Goal: Information Seeking & Learning: Check status

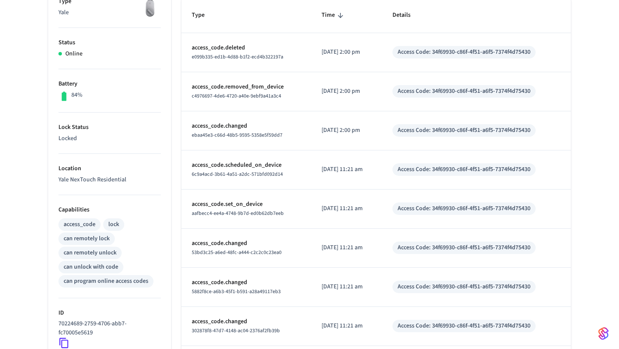
scroll to position [150, 0]
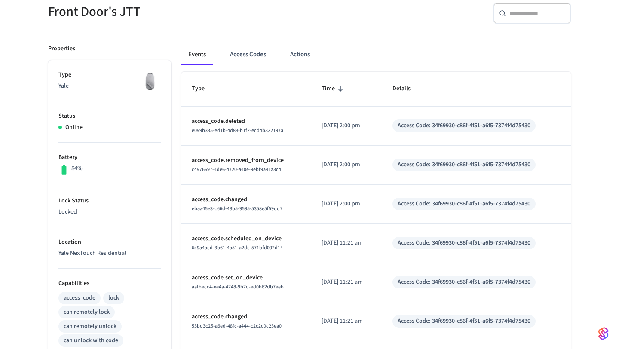
scroll to position [288, 0]
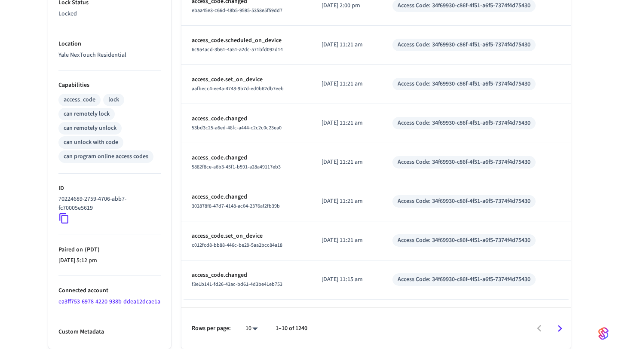
click at [247, 331] on body "Nova QA Production Find by ID ⌘ K OE Devices ACS Systems Connected Accounts Use…" at bounding box center [309, 35] width 619 height 628
click at [249, 297] on li "25" at bounding box center [248, 300] width 23 height 23
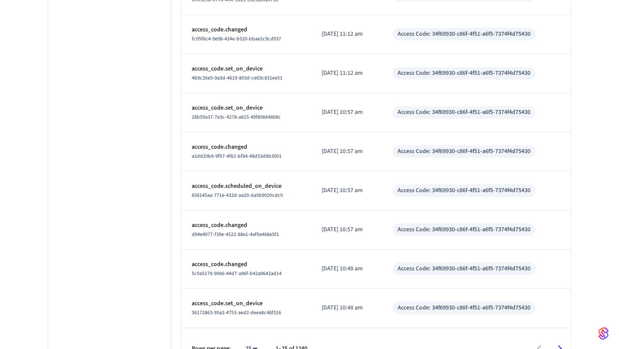
scroll to position [858, 0]
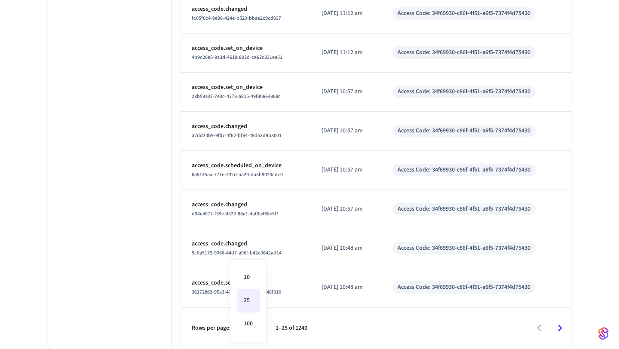
click at [309, 311] on div at bounding box center [309, 174] width 619 height 349
click at [563, 325] on icon "Go to next page" at bounding box center [559, 327] width 13 height 13
click at [535, 327] on icon "Go to previous page" at bounding box center [538, 327] width 13 height 13
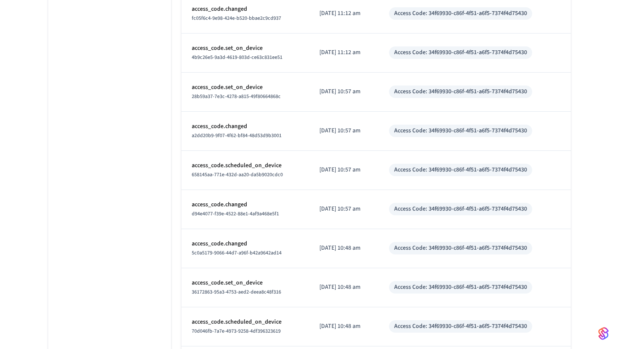
scroll to position [3791, 0]
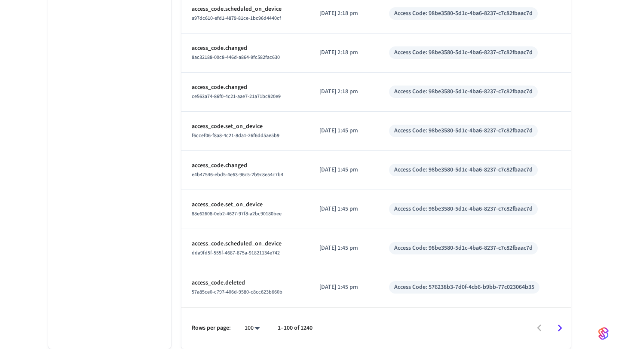
click at [248, 275] on li "10" at bounding box center [249, 277] width 23 height 23
type input "**"
